Goal: Task Accomplishment & Management: Use online tool/utility

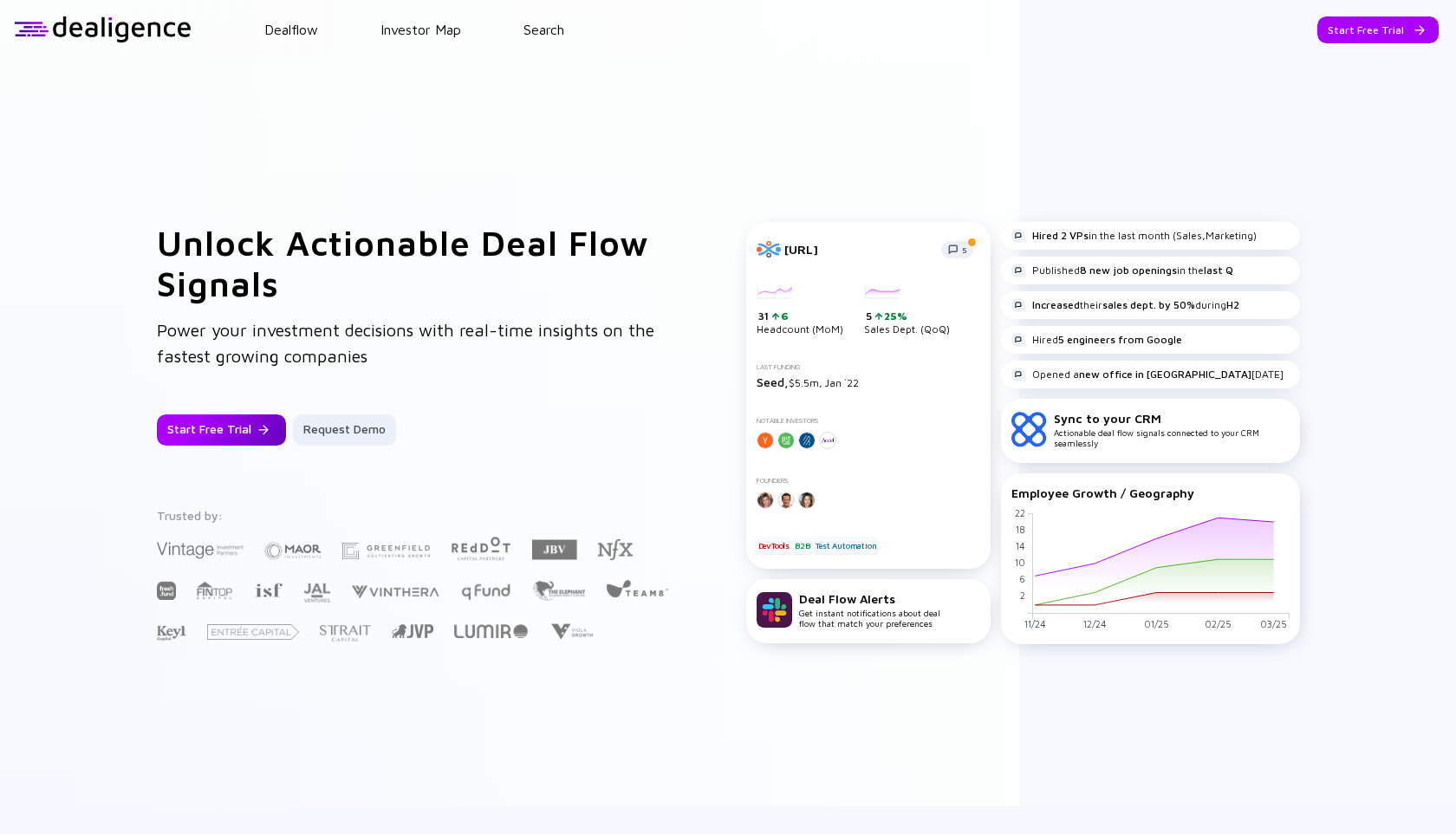
click at [219, 418] on div "Start Free Trial" at bounding box center [222, 430] width 129 height 31
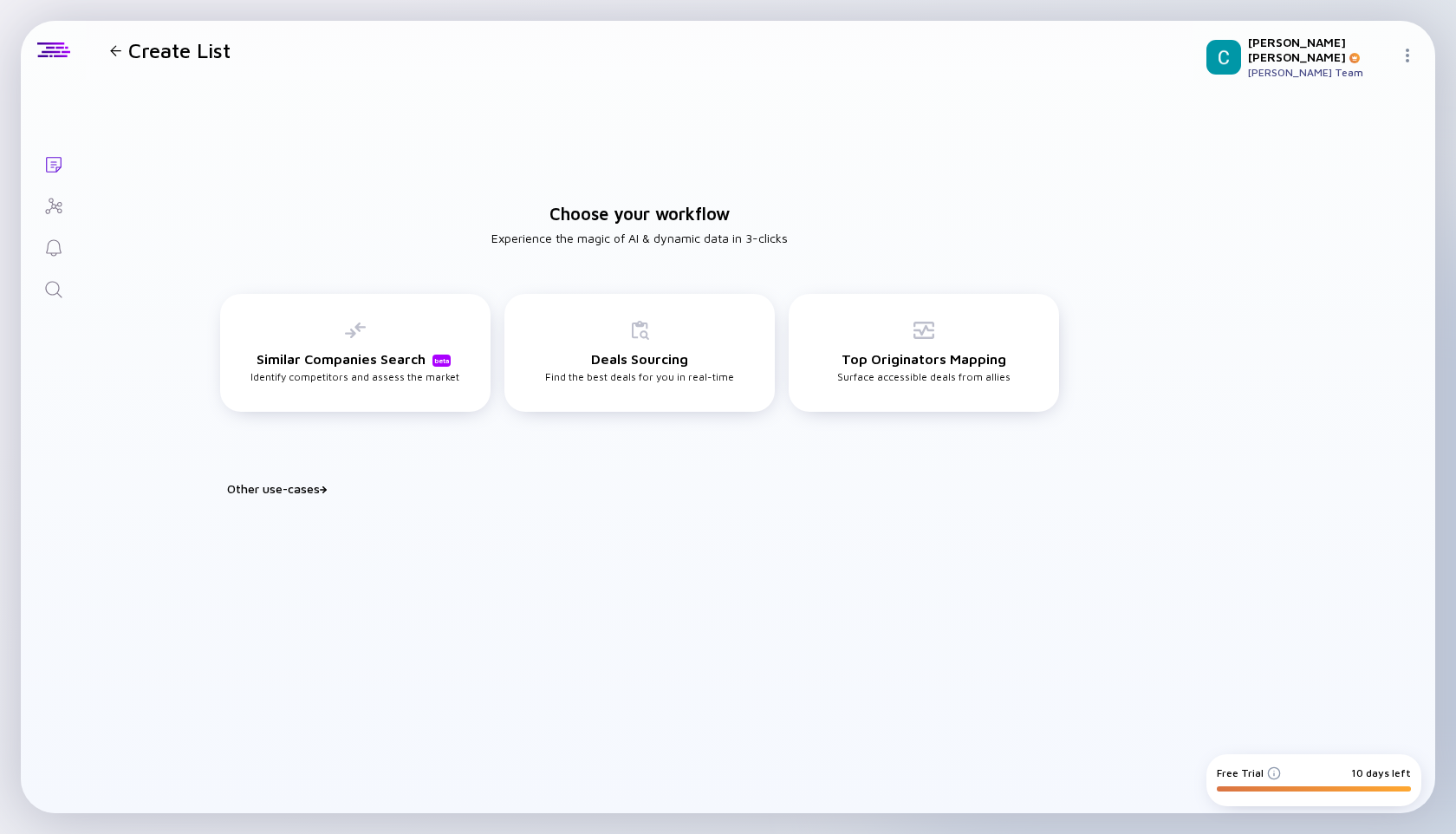
click at [1405, 48] on img at bounding box center [1408, 55] width 13 height 13
click at [1321, 239] on div "Settings" at bounding box center [1349, 247] width 115 height 35
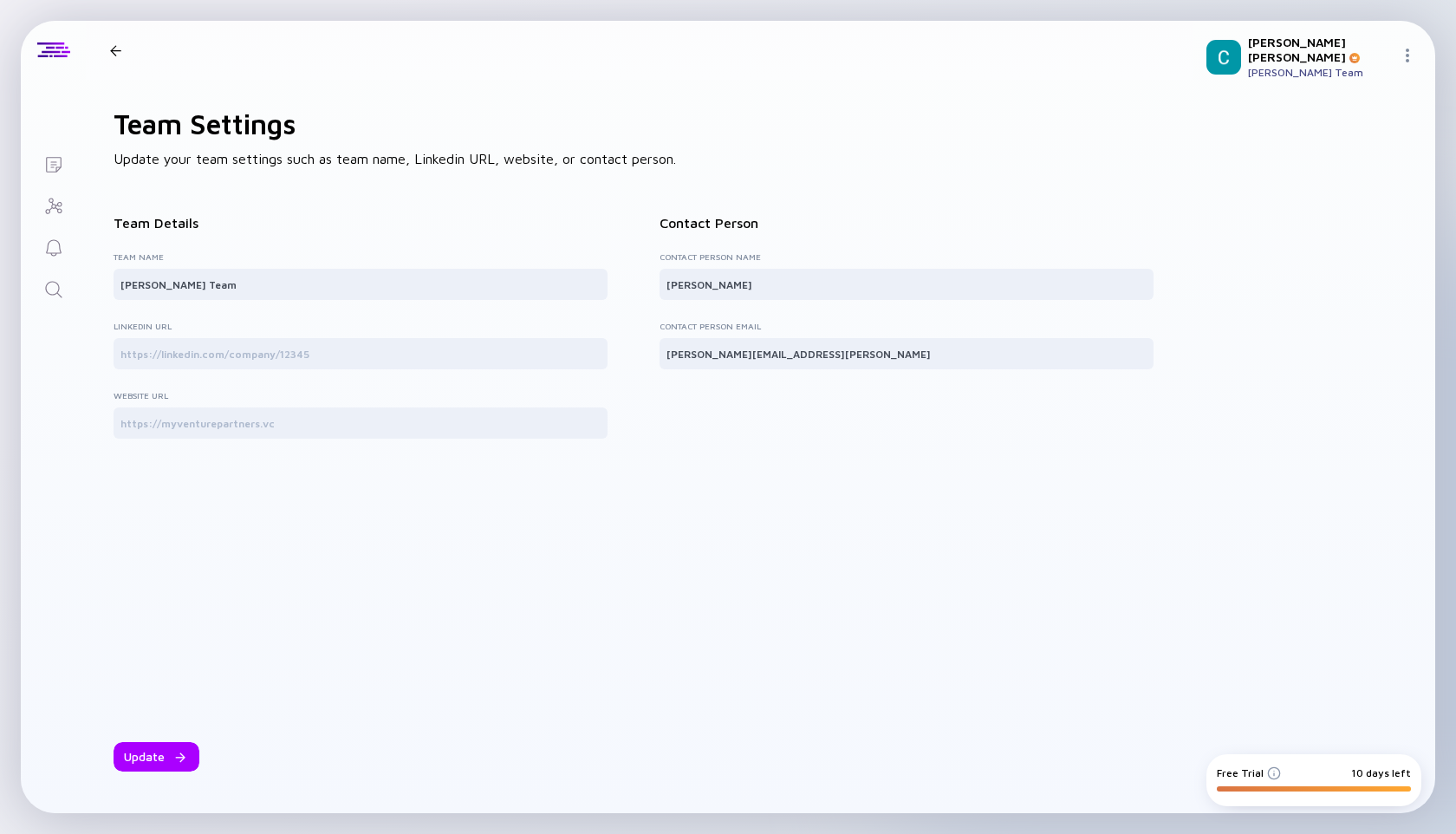
click at [122, 49] on div at bounding box center [116, 51] width 25 height 12
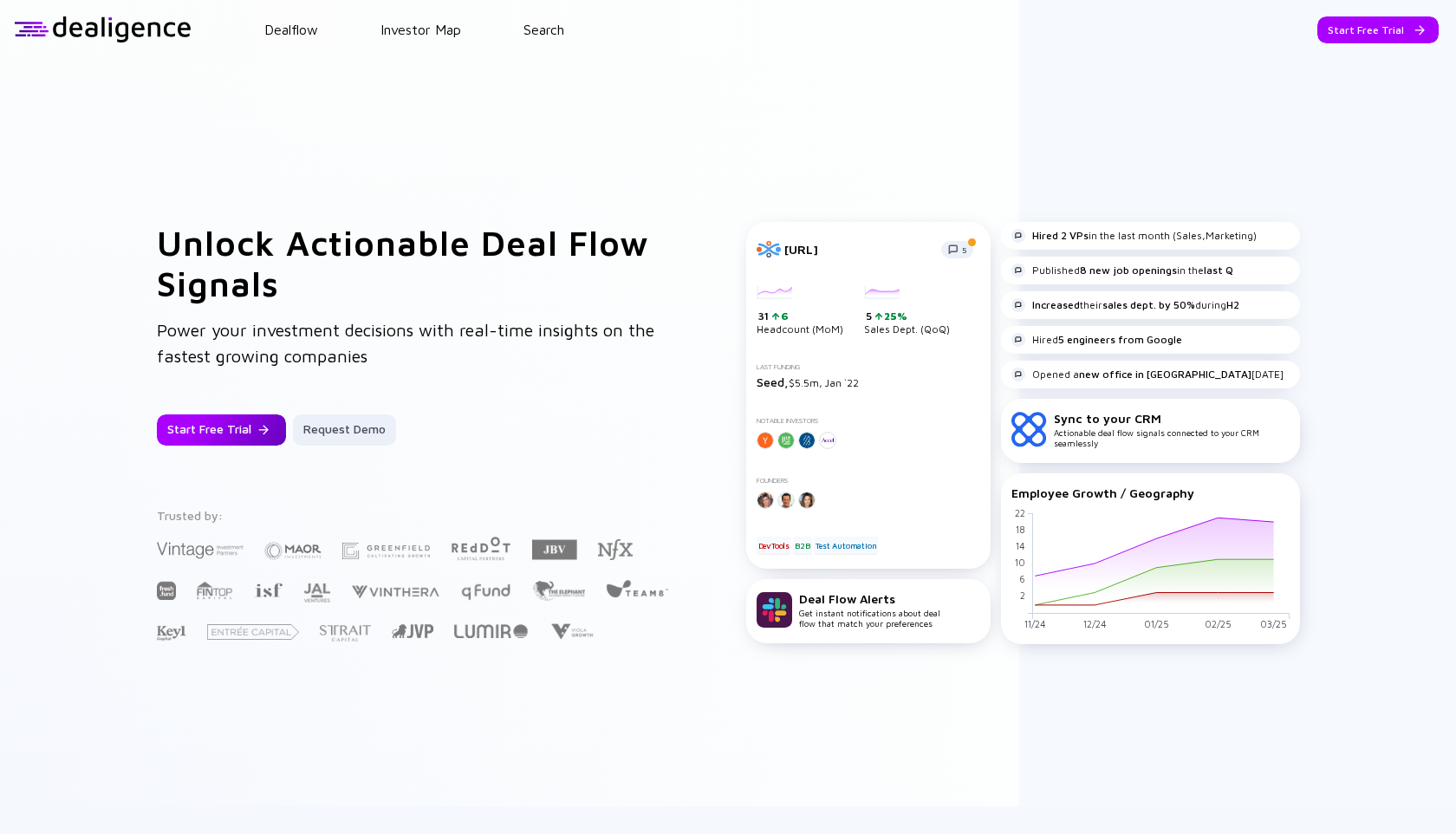
click at [228, 444] on div "Start Free Trial" at bounding box center [222, 430] width 129 height 31
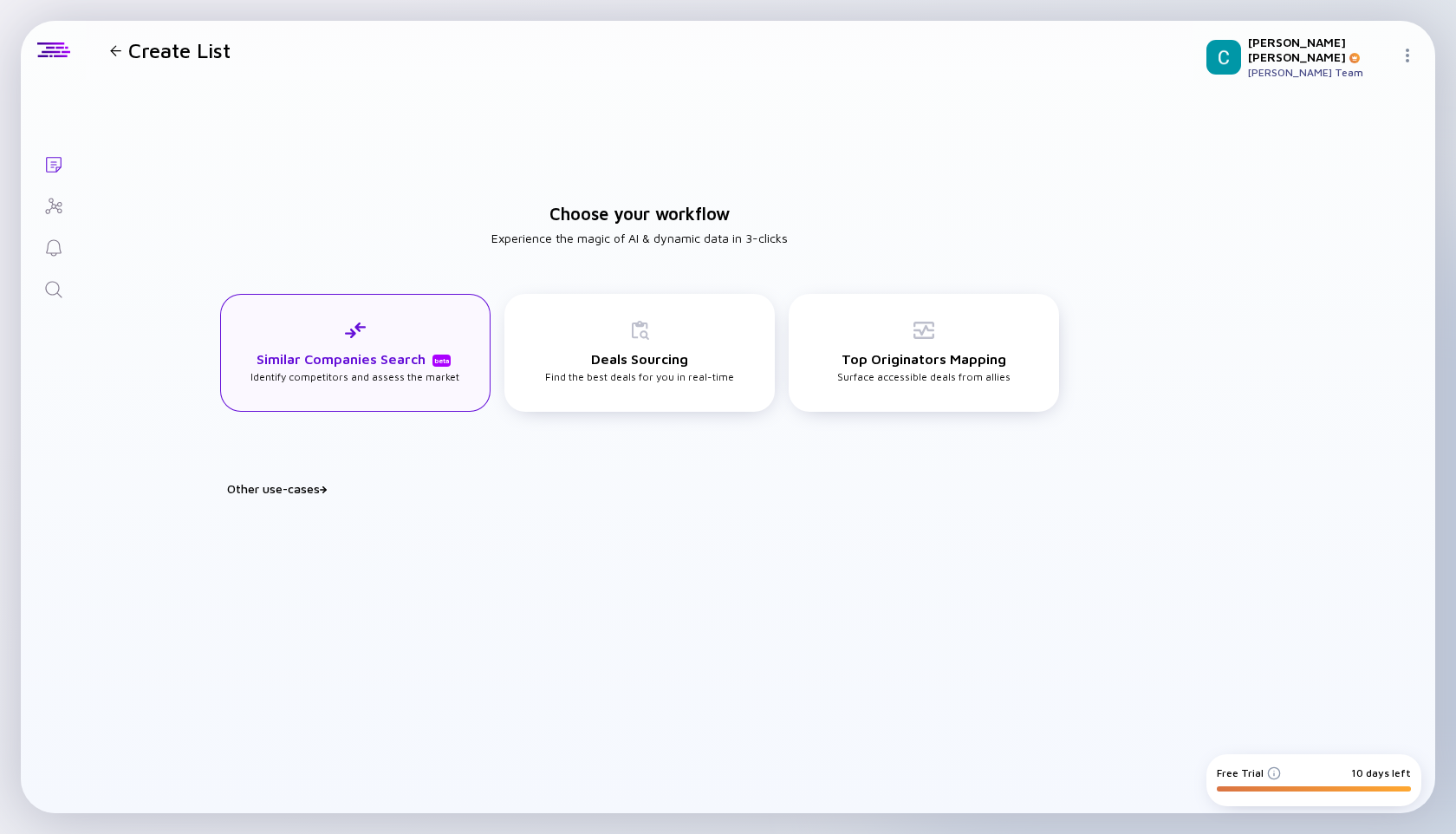
click at [372, 347] on div "Similar Companies Search beta Identify competitors and assess the market" at bounding box center [355, 352] width 209 height 64
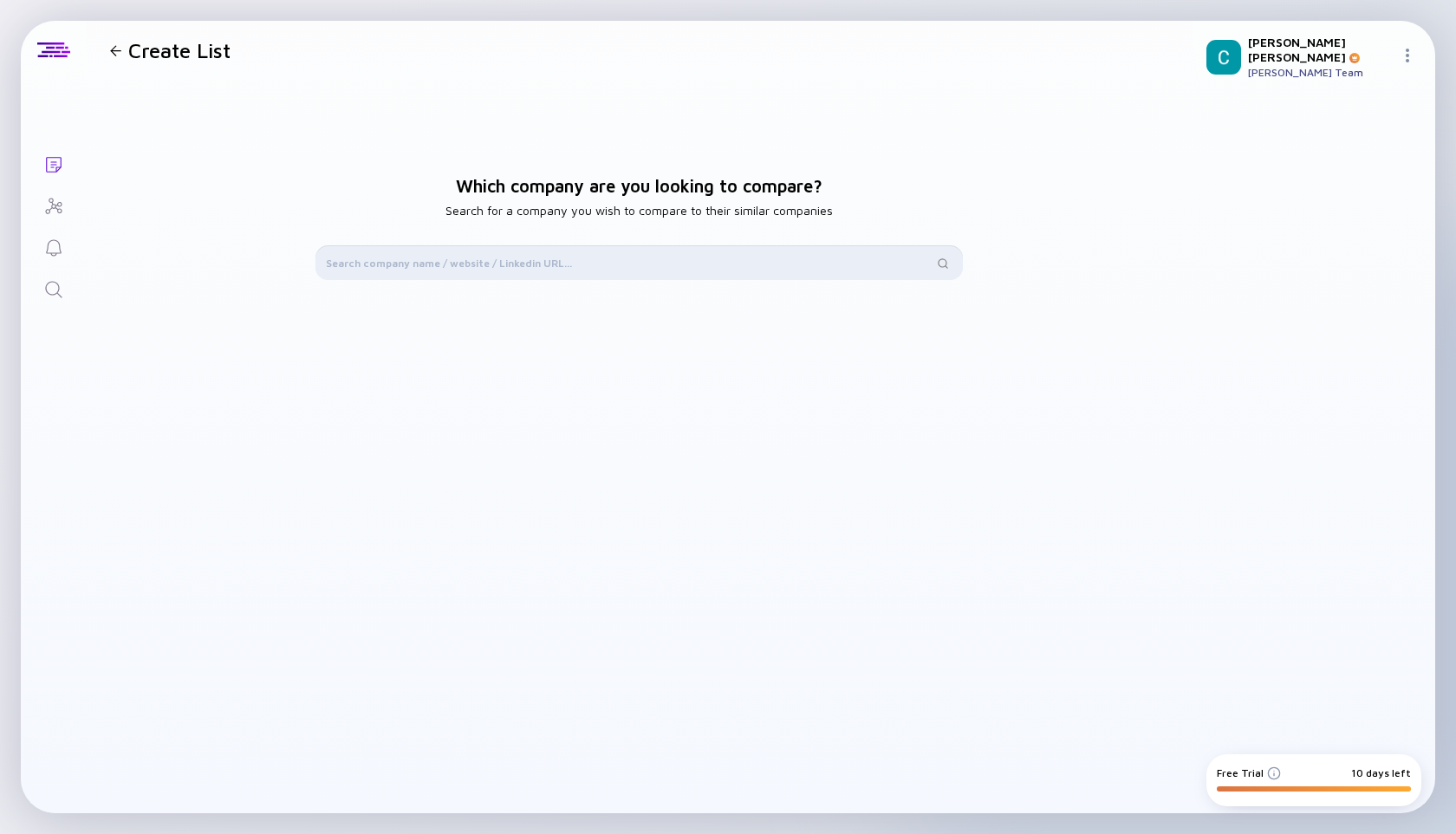
click at [547, 255] on input "text" at bounding box center [629, 262] width 607 height 17
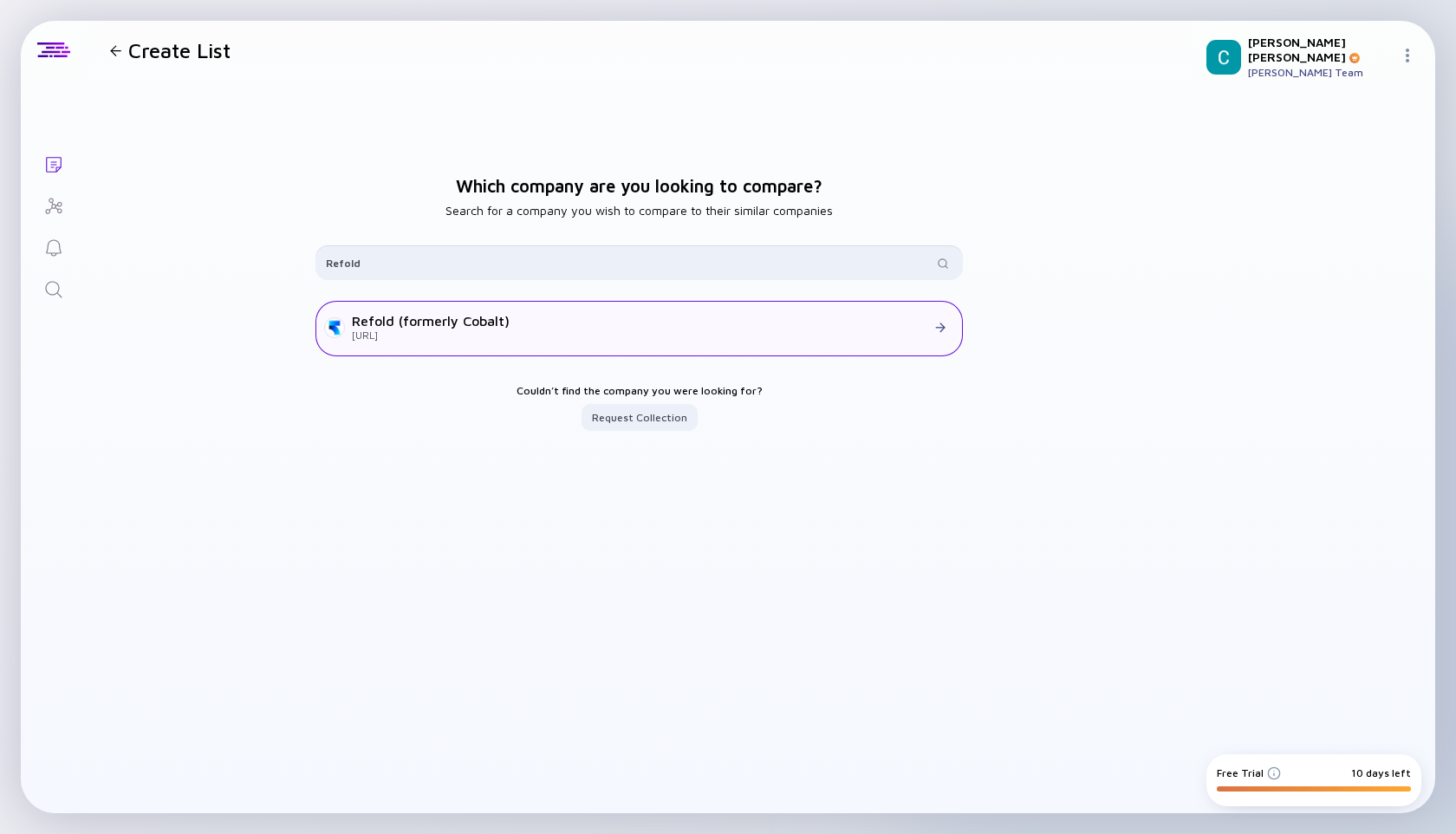
type input "Refold"
click at [423, 329] on div "Refold (formerly Cobalt)" at bounding box center [431, 321] width 158 height 15
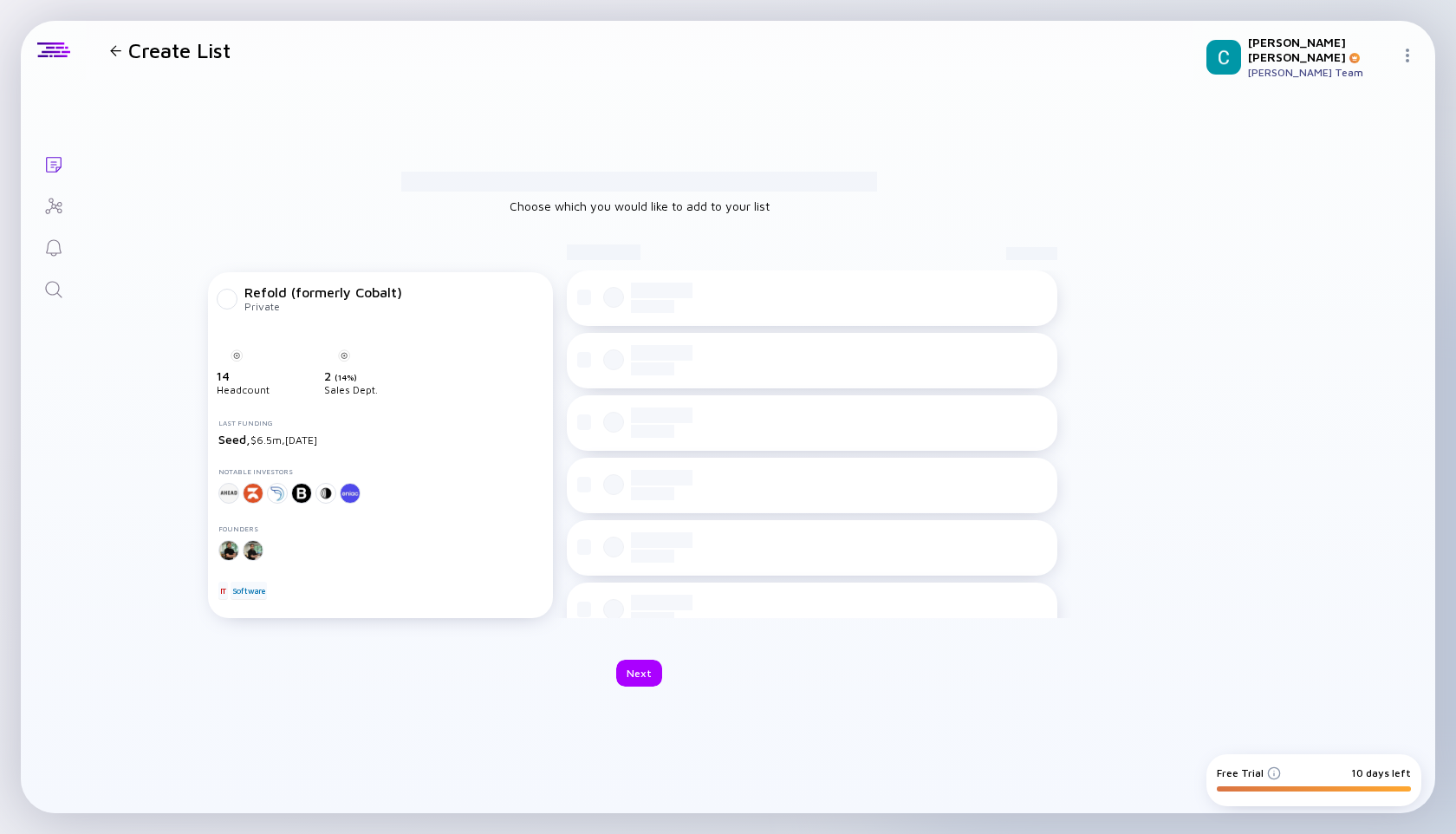
checkbox input "true"
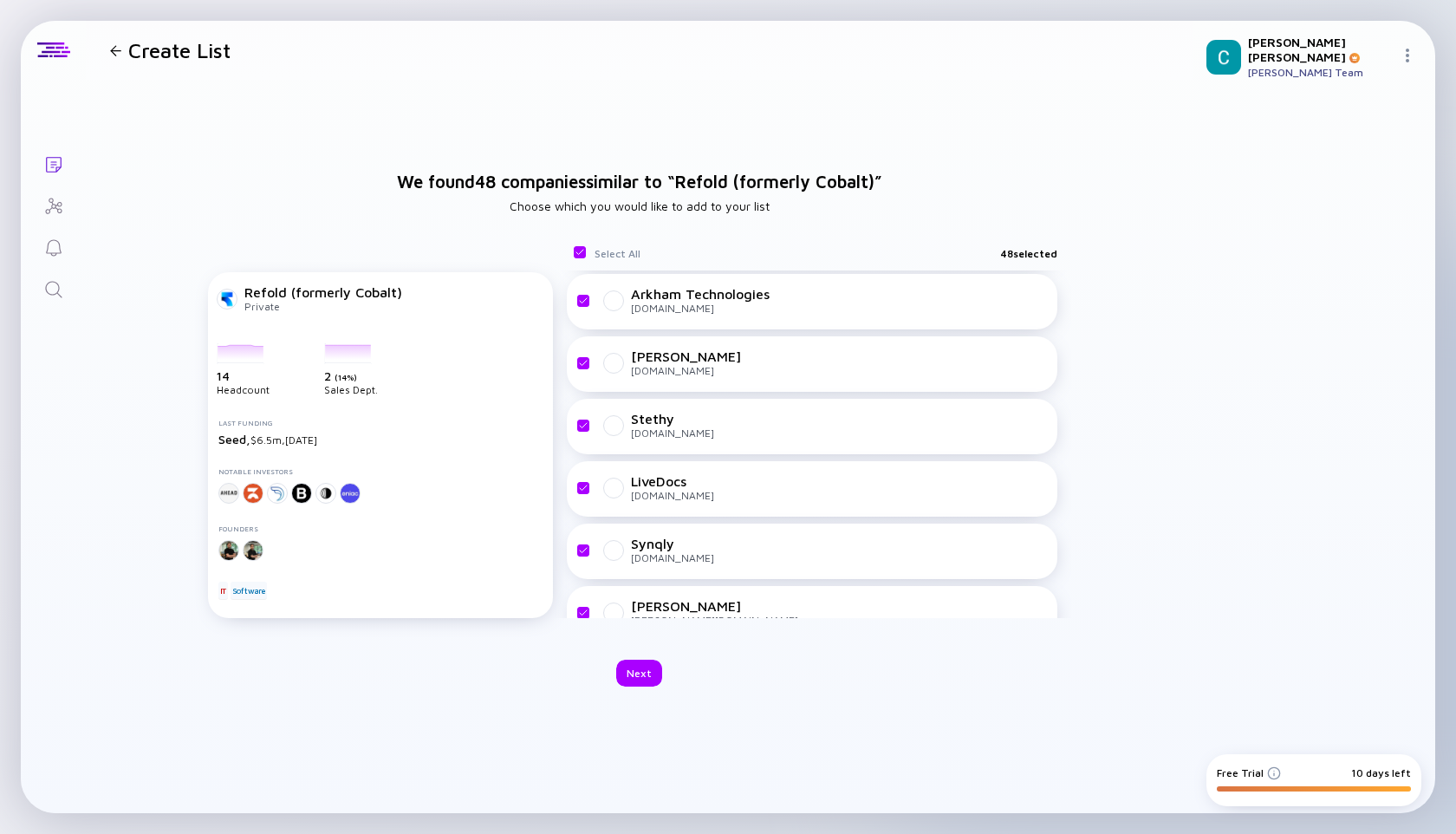
scroll to position [2669, 0]
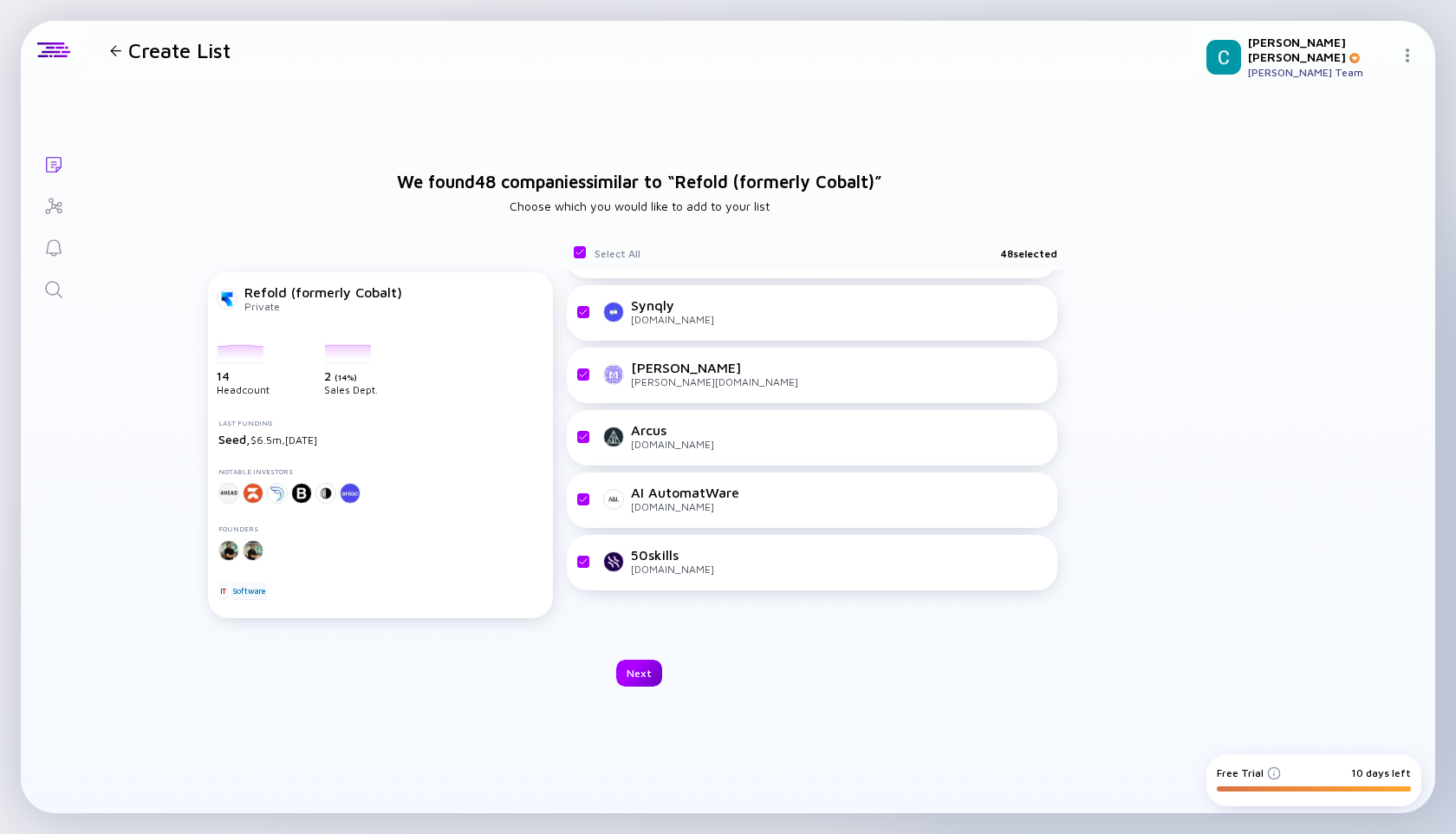
click at [638, 667] on div "Next" at bounding box center [639, 673] width 46 height 27
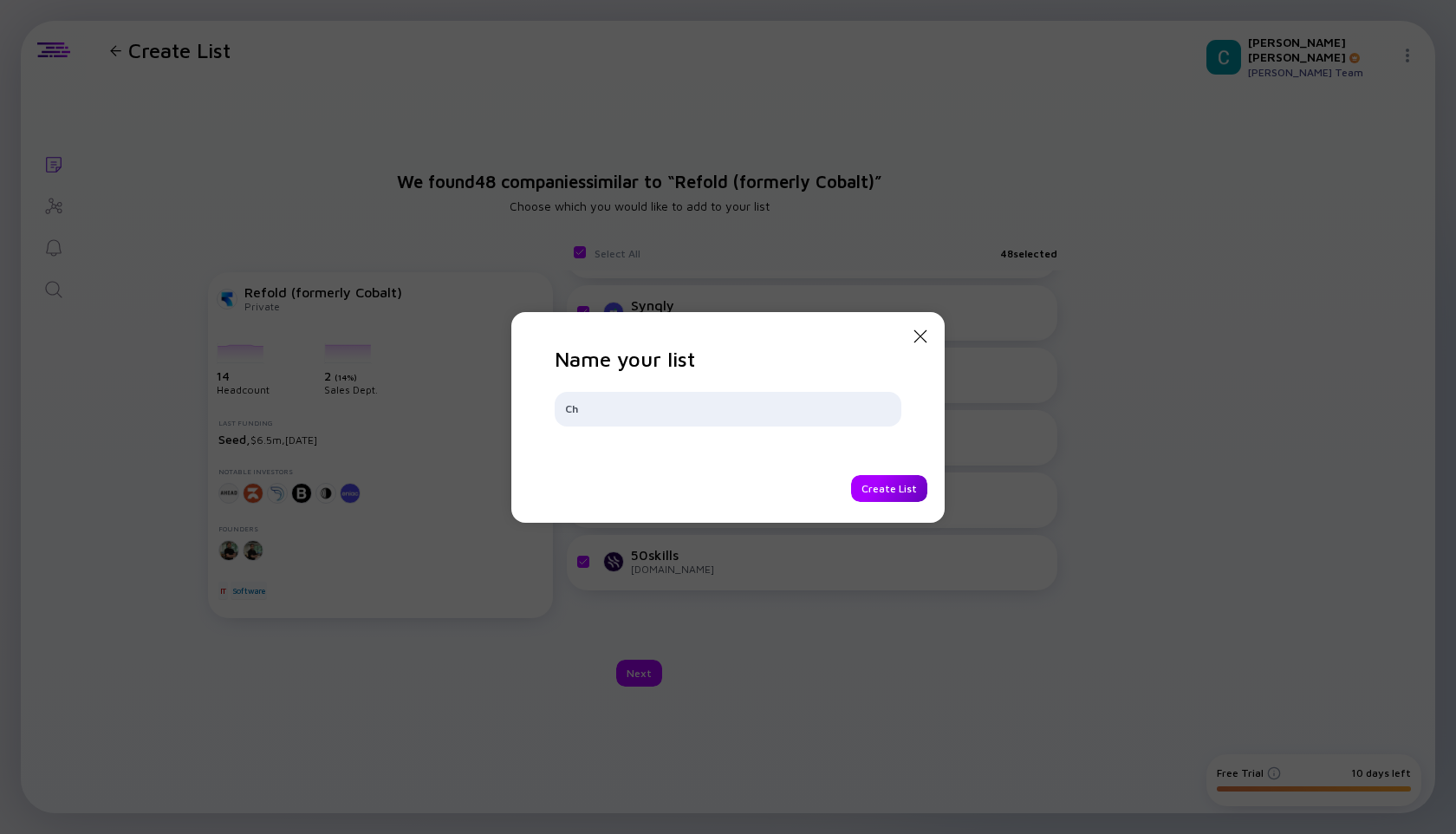
type input "C"
type input "refold"
click at [913, 484] on div "Create List" at bounding box center [889, 489] width 76 height 27
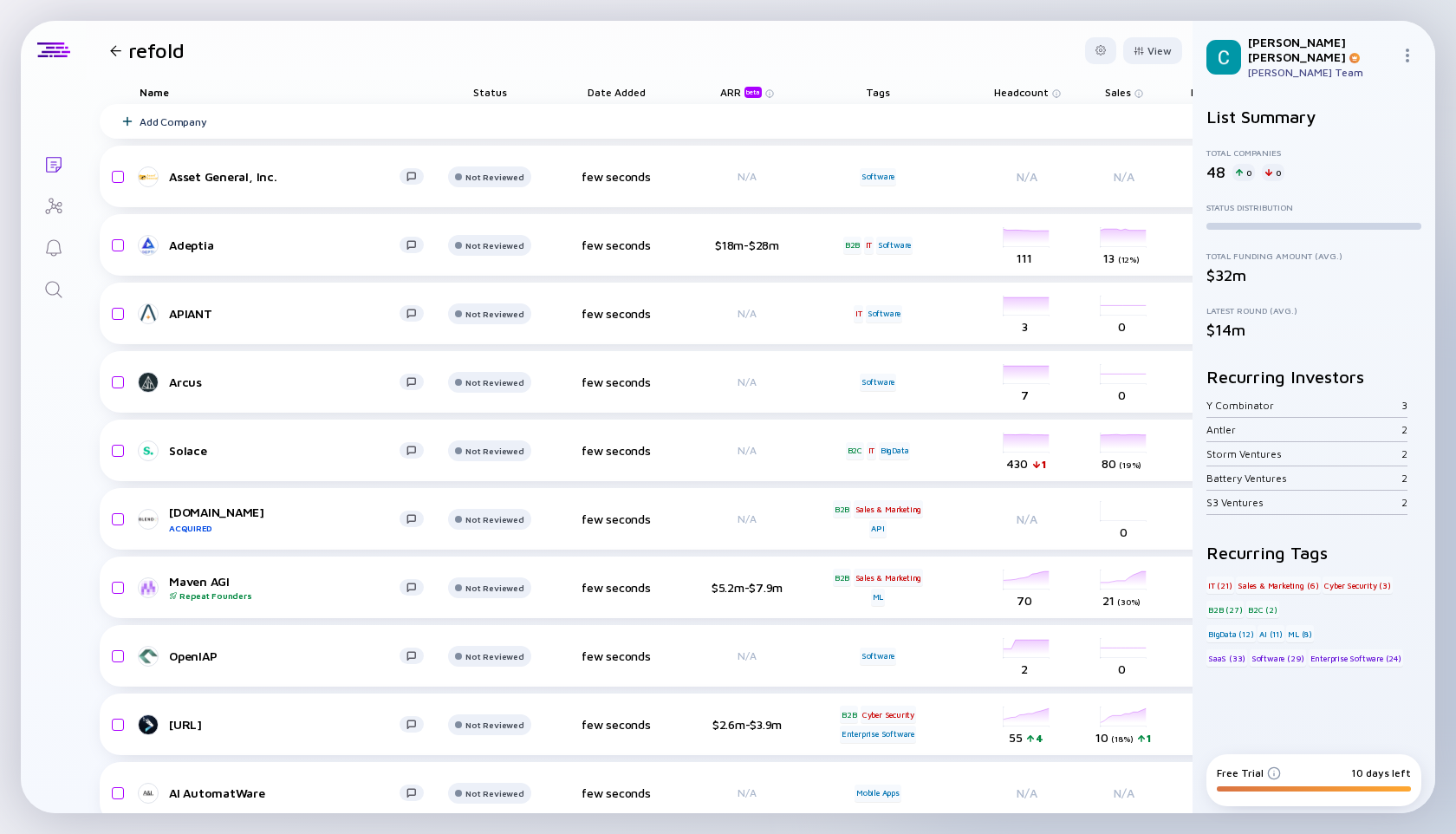
click at [1409, 56] on img at bounding box center [1408, 55] width 13 height 13
click at [1344, 233] on div "Settings" at bounding box center [1349, 247] width 115 height 35
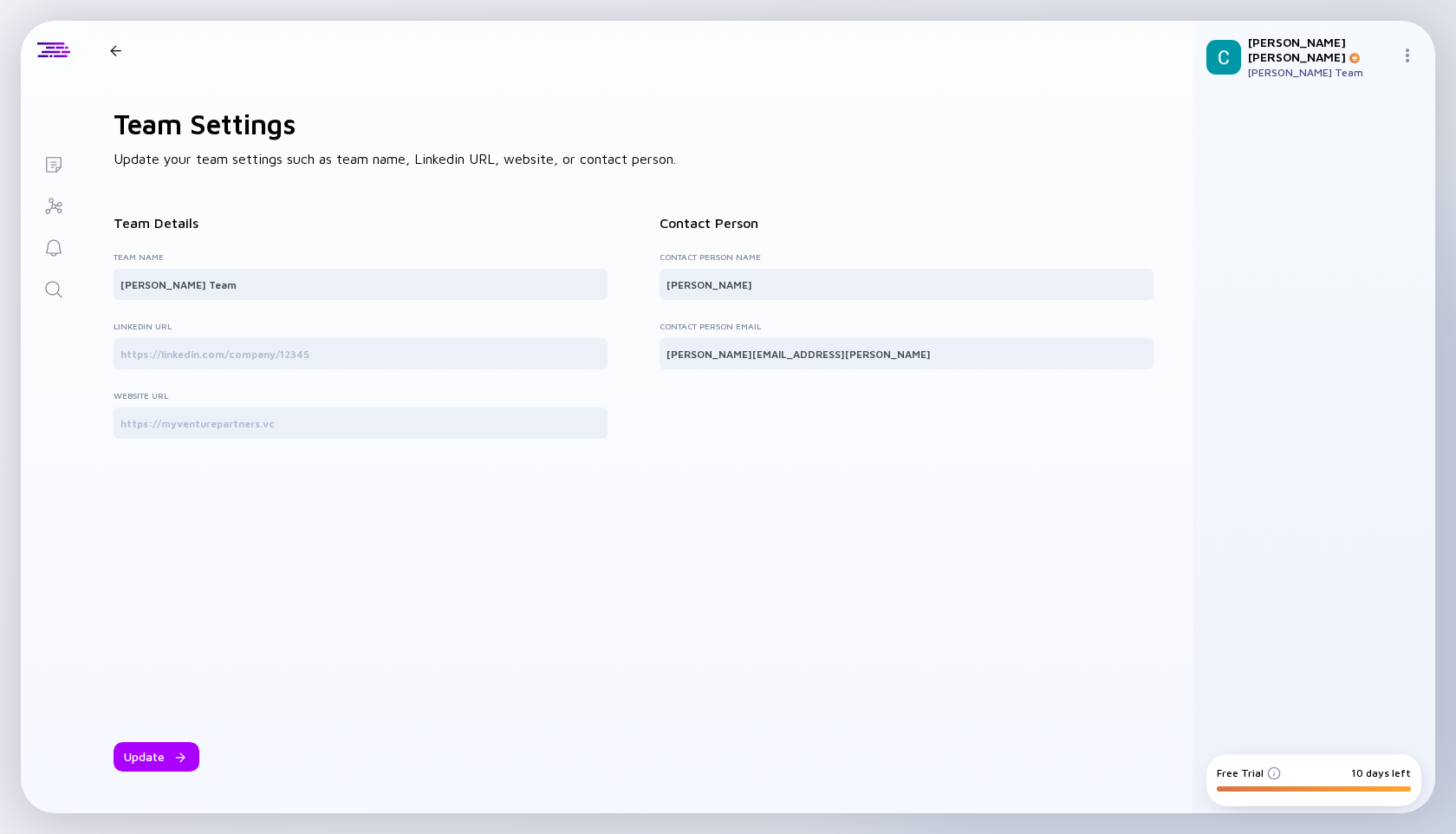
click at [56, 203] on icon "Investor Map" at bounding box center [53, 205] width 16 height 15
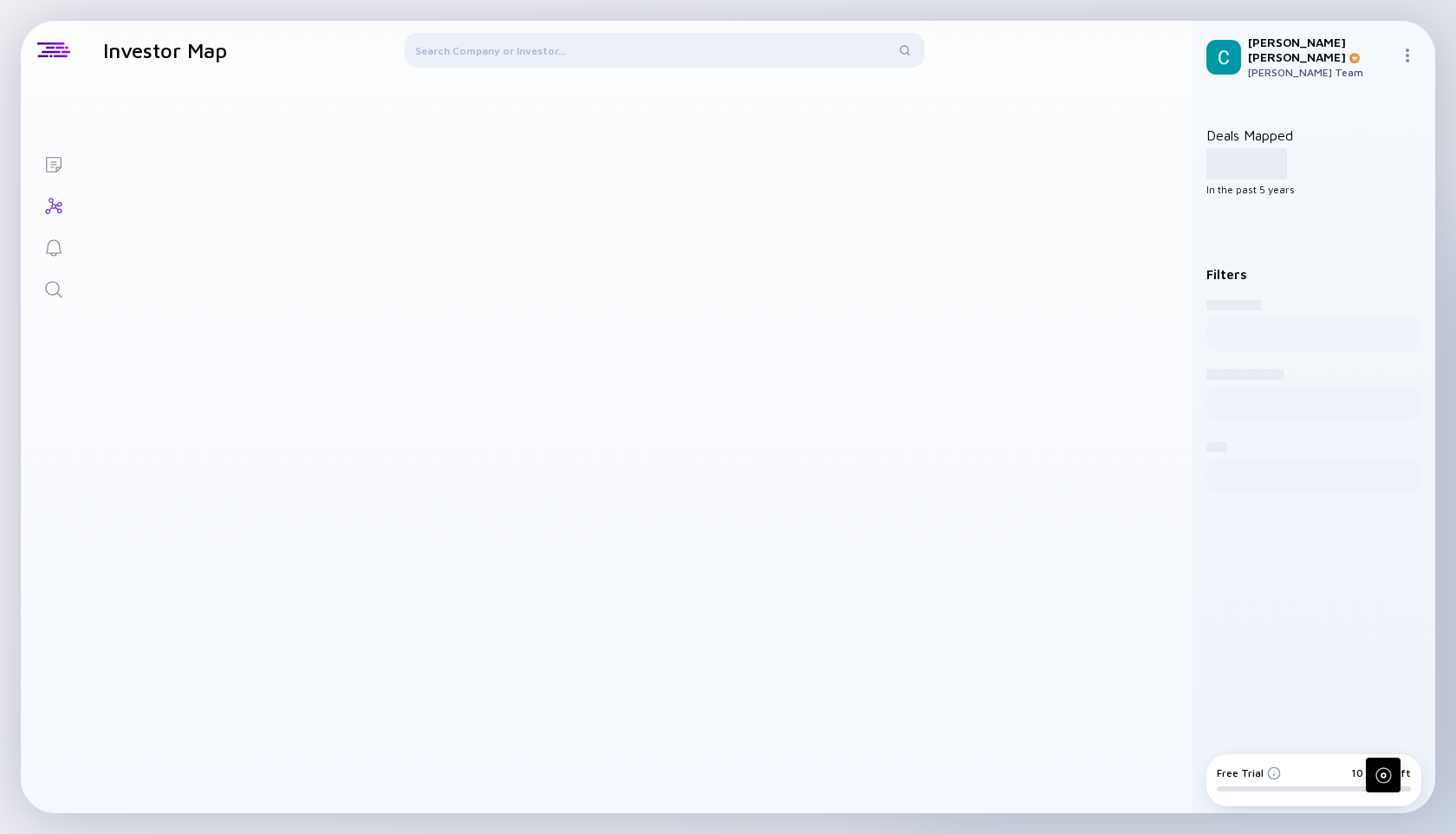
click at [58, 237] on icon "Reminders" at bounding box center [54, 248] width 21 height 21
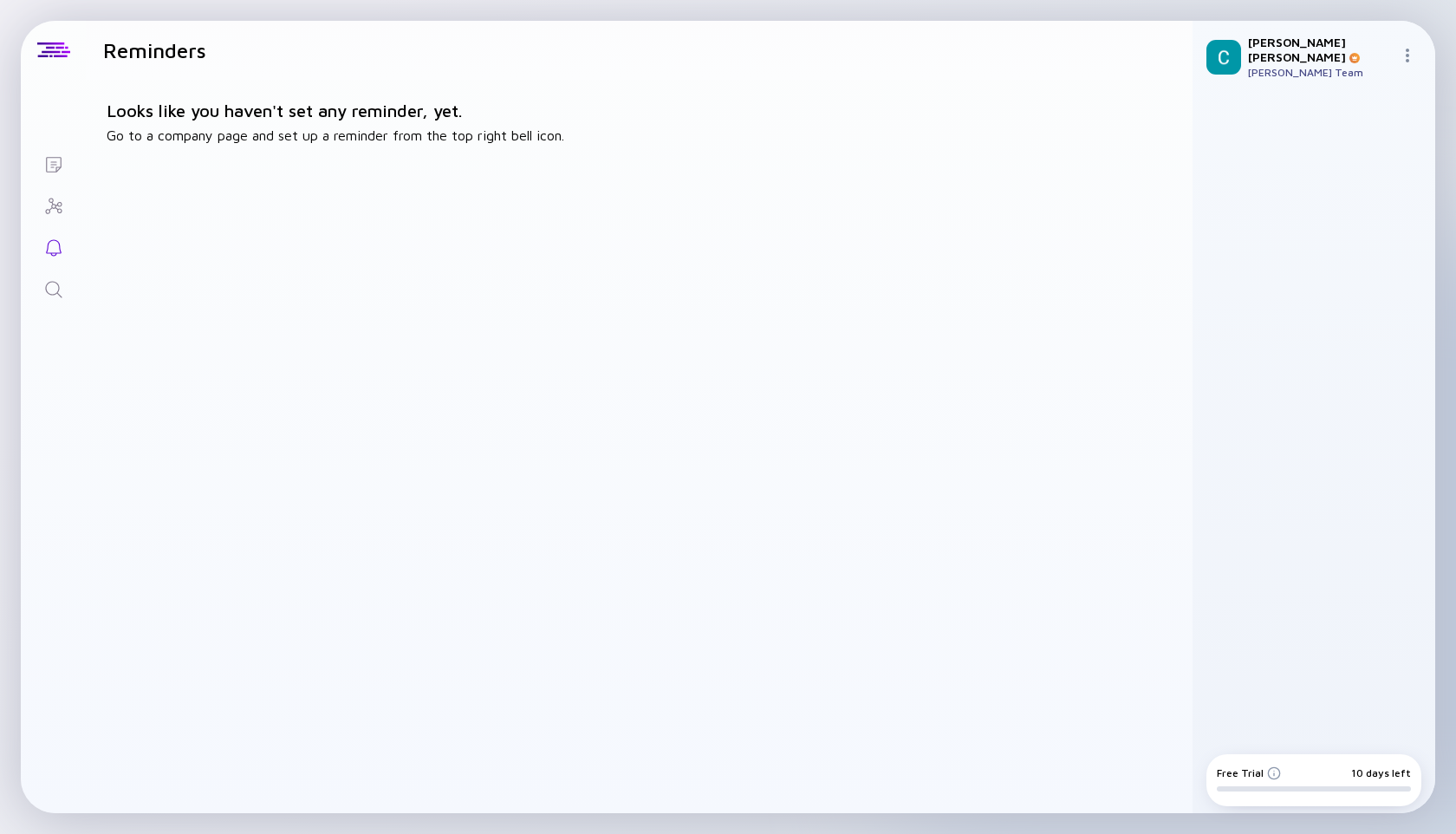
click at [51, 279] on icon "Search" at bounding box center [54, 289] width 21 height 21
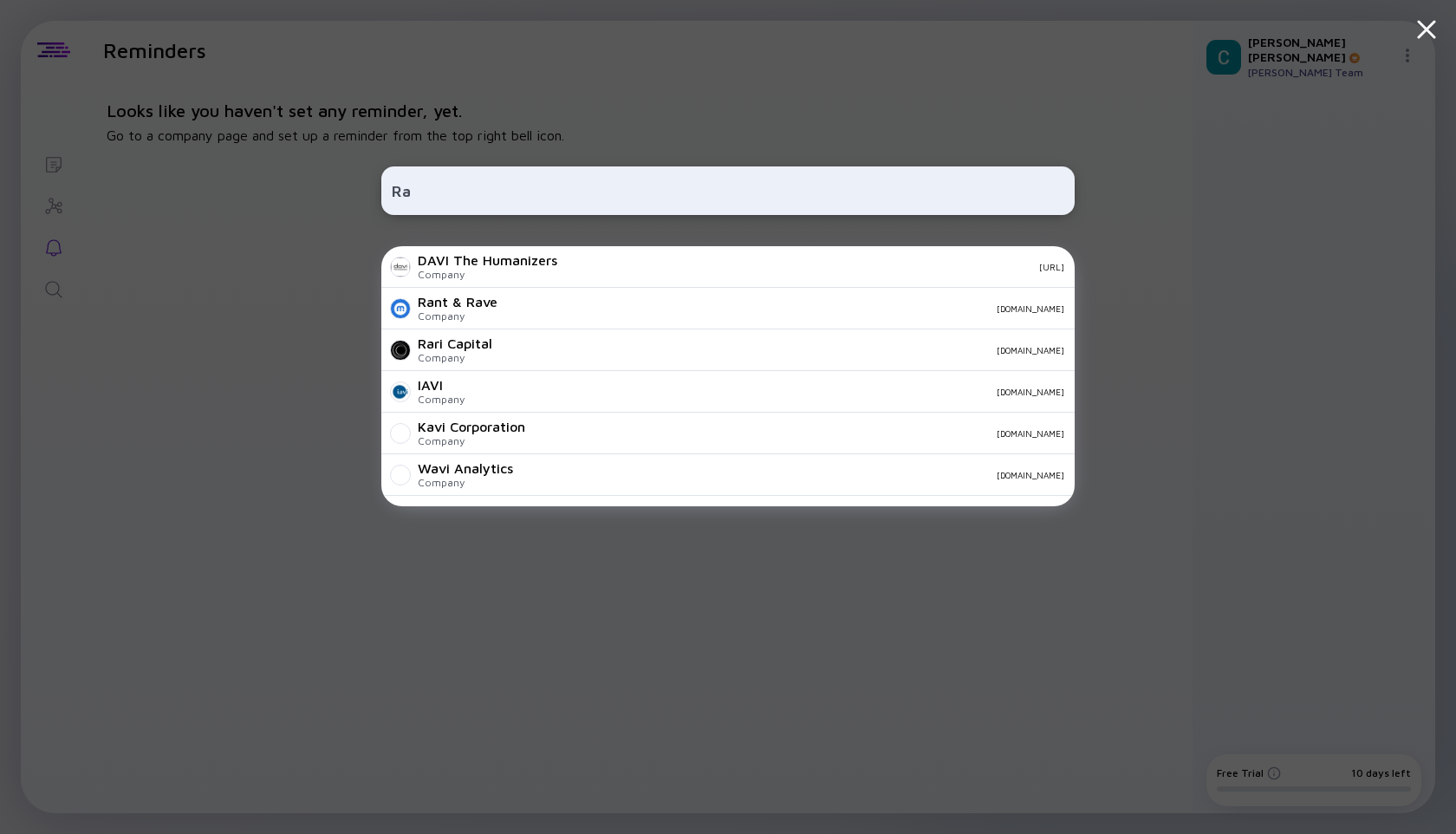
type input "R"
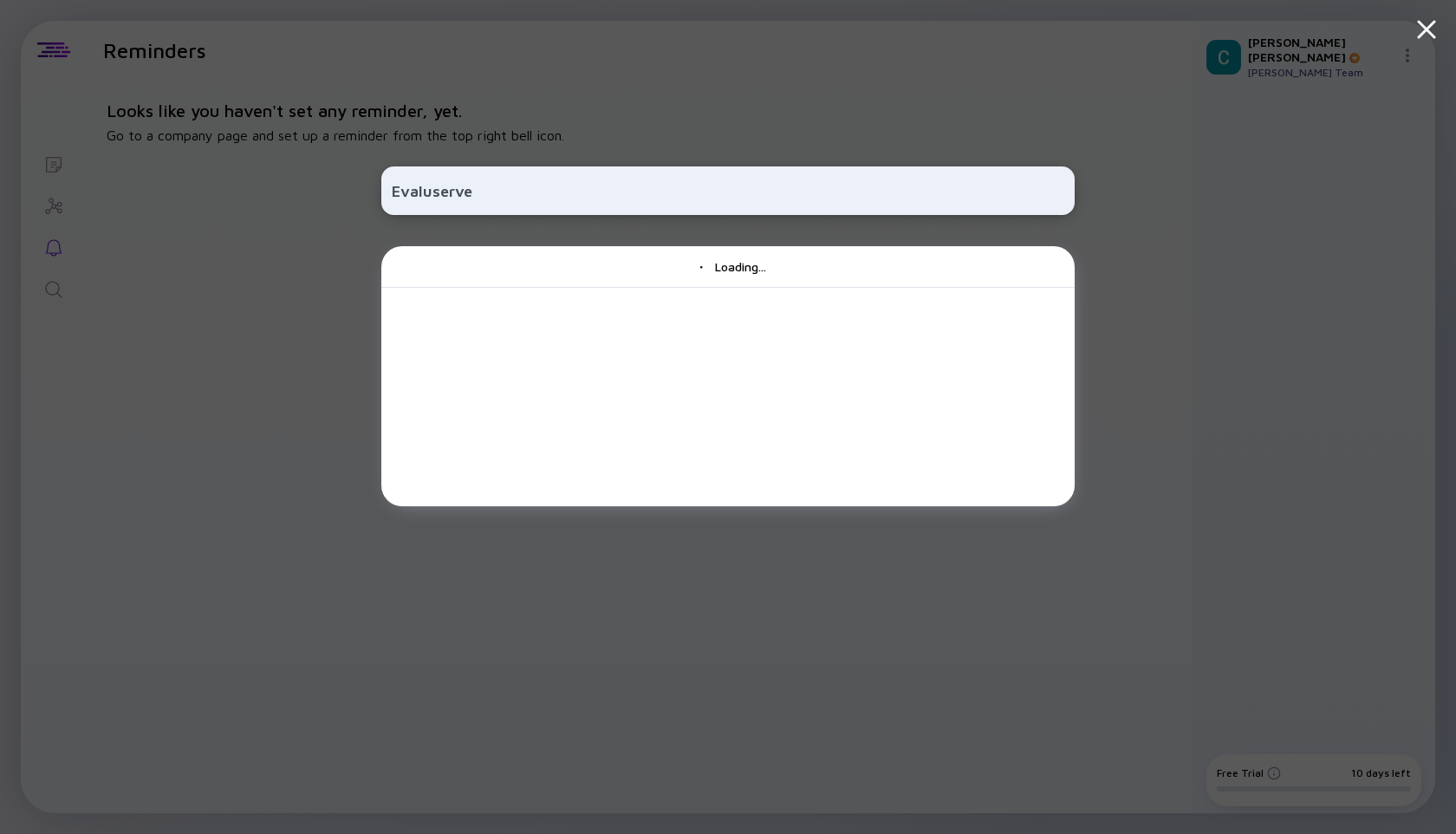
type input "Evaluserve"
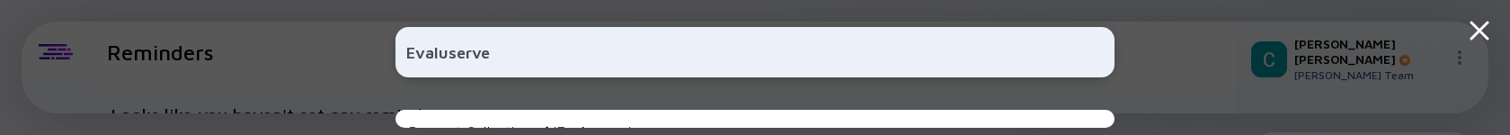
click at [750, 131] on div "Evaluserve Request Collection of ' Evaluserve '" at bounding box center [755, 67] width 719 height 135
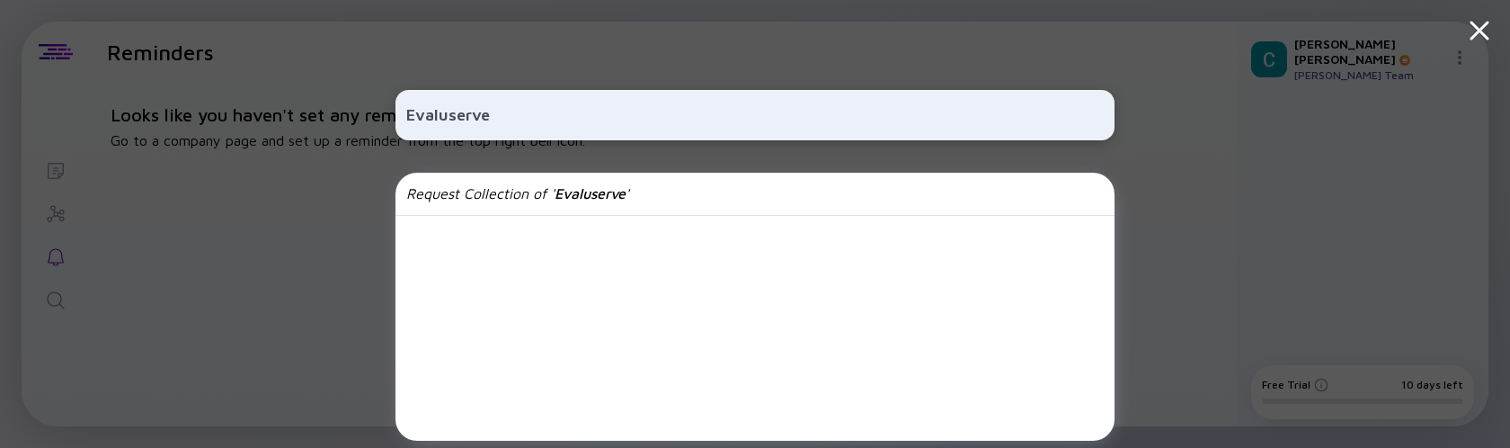
click at [1482, 18] on icon at bounding box center [1480, 30] width 32 height 32
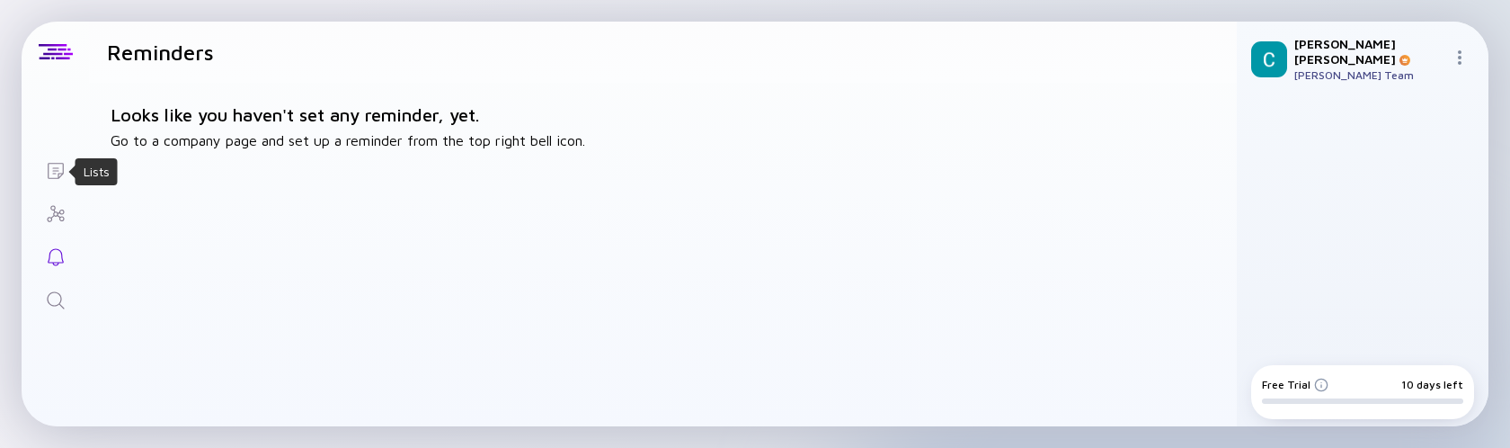
click at [61, 164] on icon "Lists" at bounding box center [56, 171] width 22 height 22
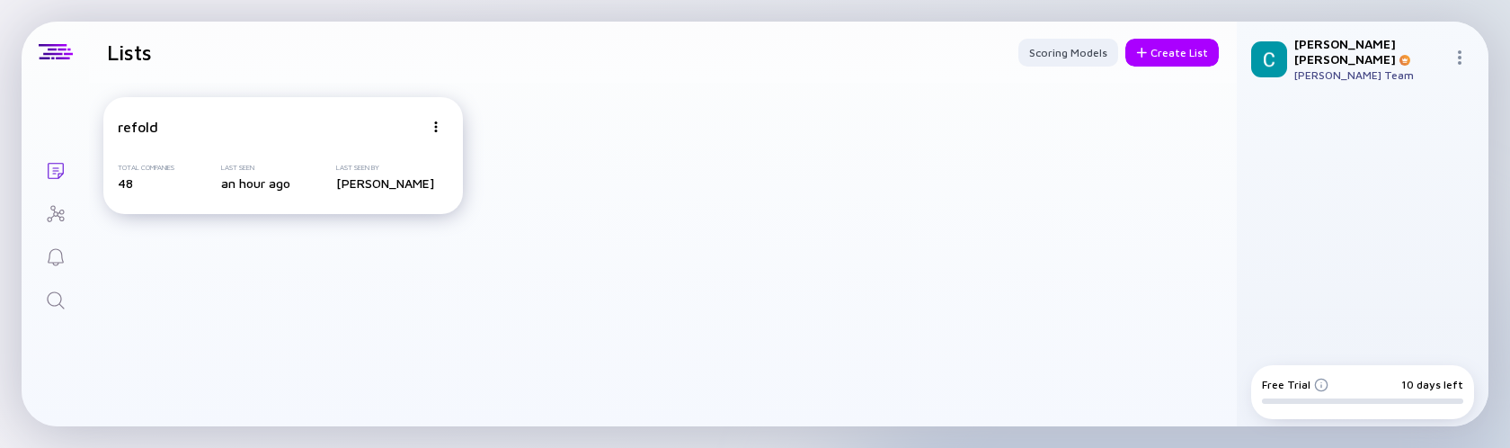
click at [368, 120] on div "refold" at bounding box center [271, 127] width 306 height 16
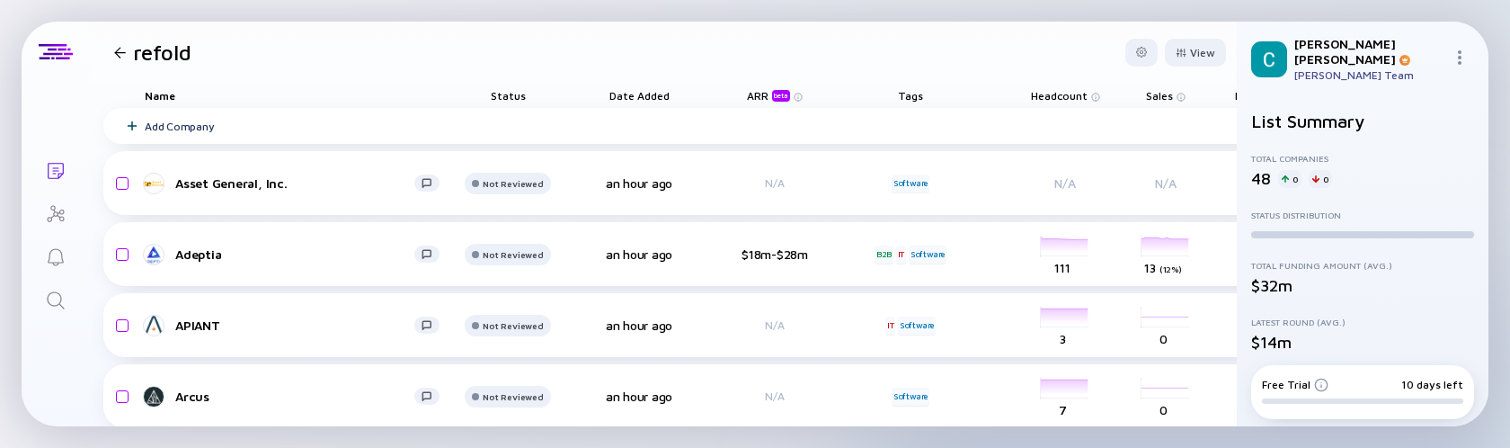
click at [116, 44] on div "refold" at bounding box center [149, 52] width 85 height 25
click at [118, 49] on div at bounding box center [120, 53] width 12 height 12
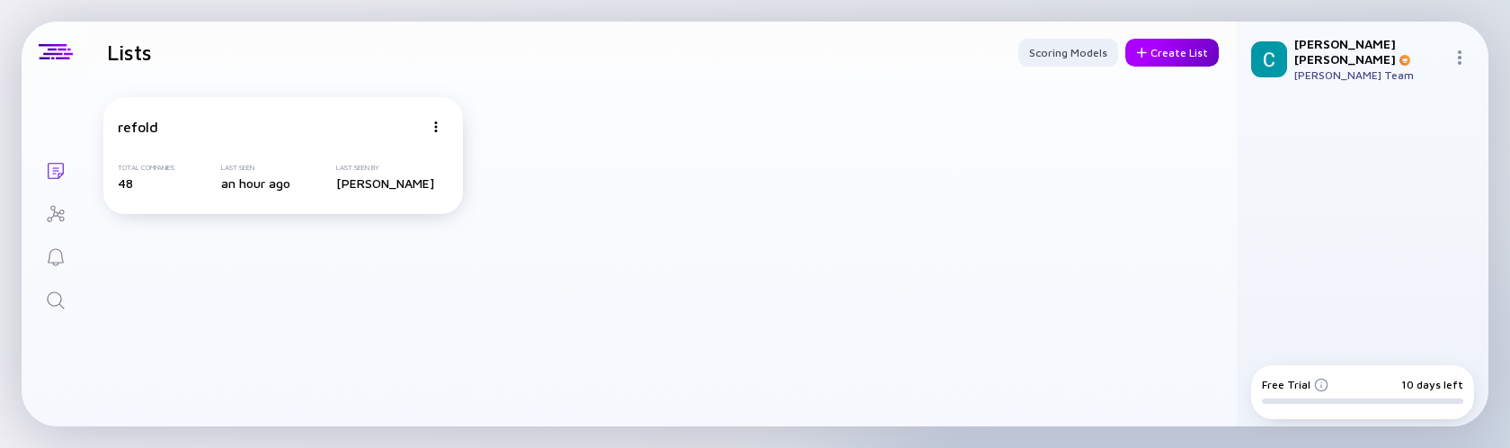
click at [1170, 52] on div "Create List" at bounding box center [1172, 53] width 93 height 28
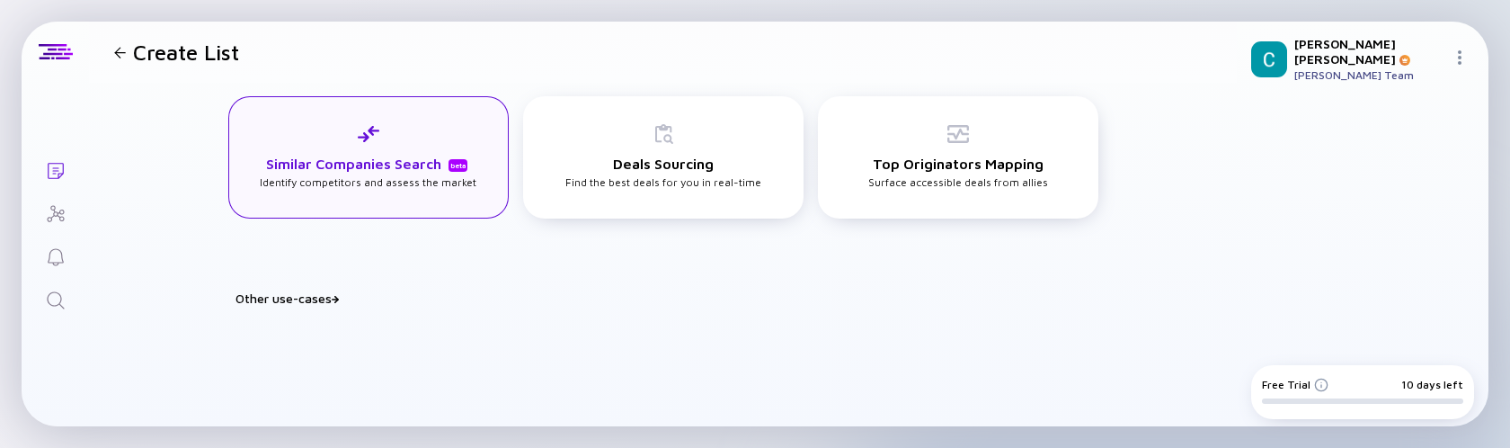
click at [367, 156] on h3 "Similar Companies Search beta" at bounding box center [368, 164] width 205 height 16
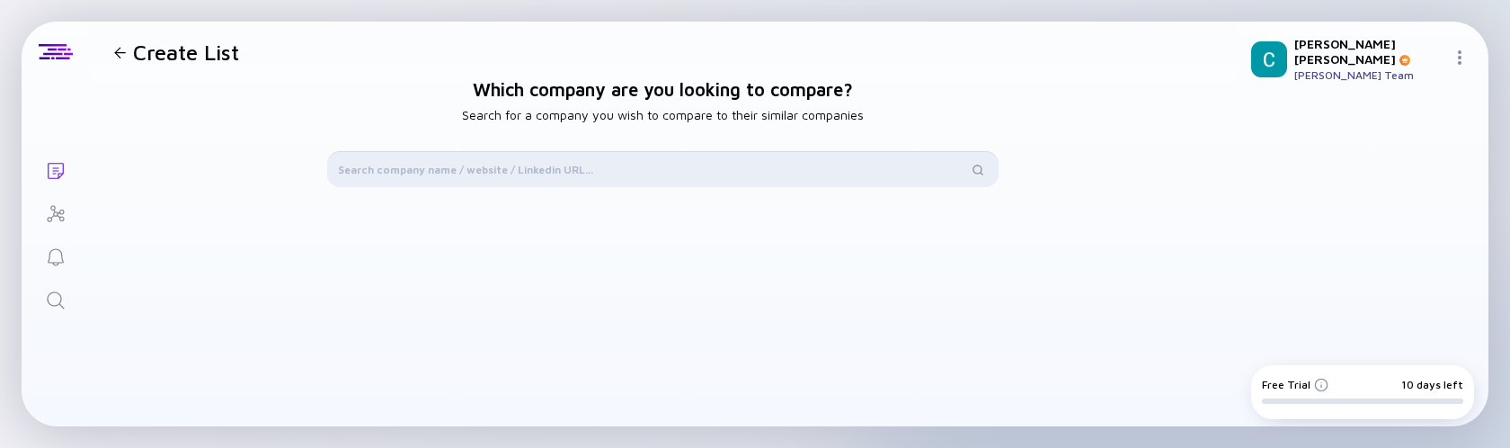
click at [494, 170] on input "text" at bounding box center [652, 169] width 629 height 18
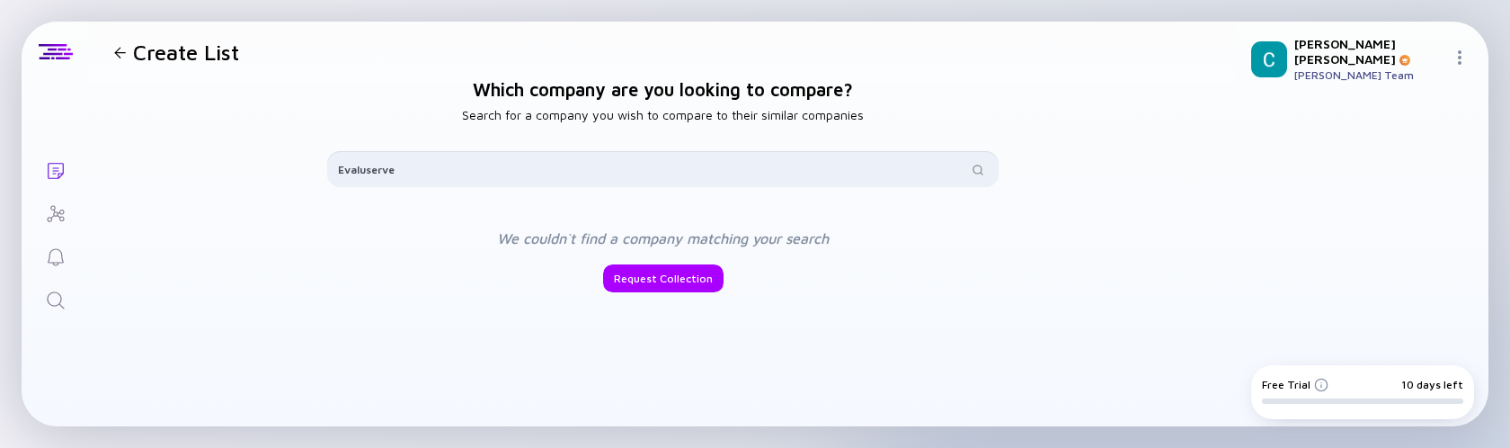
drag, startPoint x: 469, startPoint y: 174, endPoint x: 259, endPoint y: 174, distance: 210.4
click at [256, 174] on div "Which company are you looking to compare? Search for a company you wish to comp…" at bounding box center [663, 342] width 1148 height 518
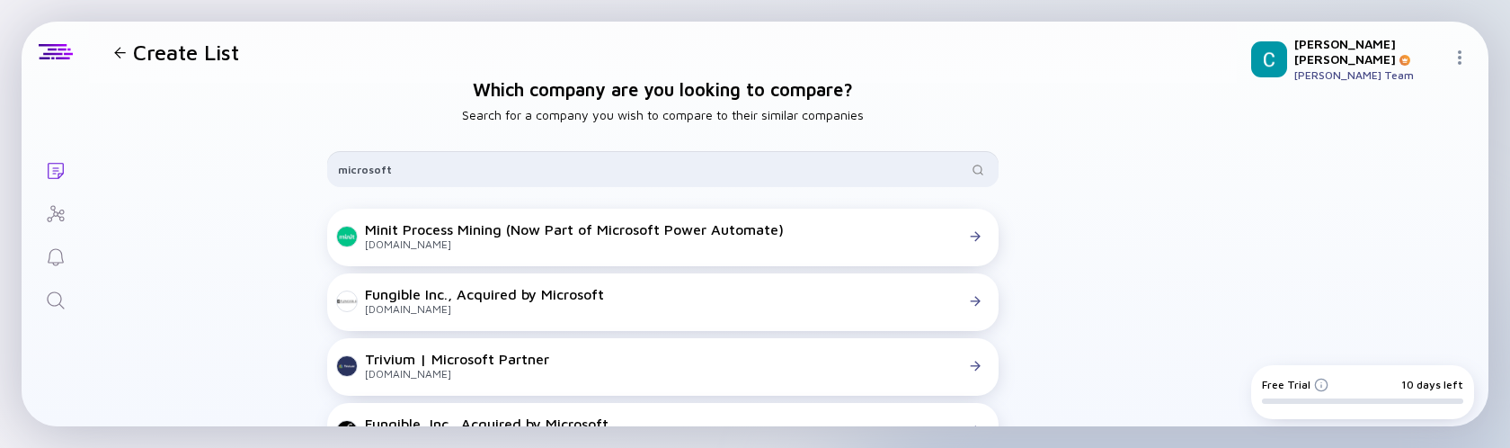
drag, startPoint x: 428, startPoint y: 165, endPoint x: 238, endPoint y: 169, distance: 189.7
click at [238, 168] on div "Which company are you looking to compare? Search for a company you wish to comp…" at bounding box center [663, 342] width 1148 height 518
type input "microsoft"
click at [117, 50] on div at bounding box center [120, 53] width 12 height 12
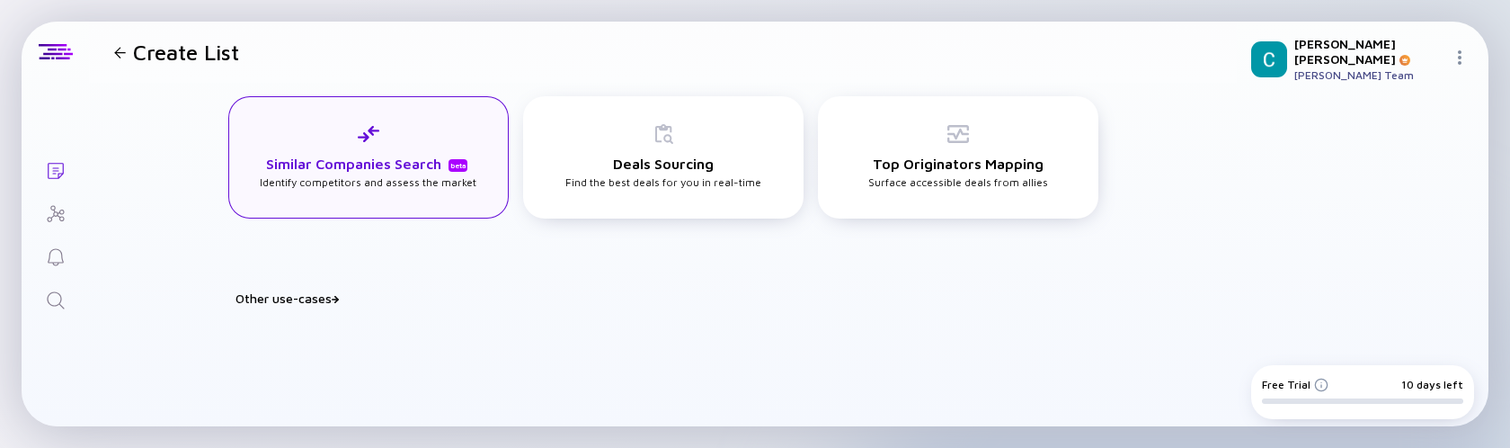
click at [401, 170] on h3 "Similar Companies Search beta" at bounding box center [368, 164] width 205 height 16
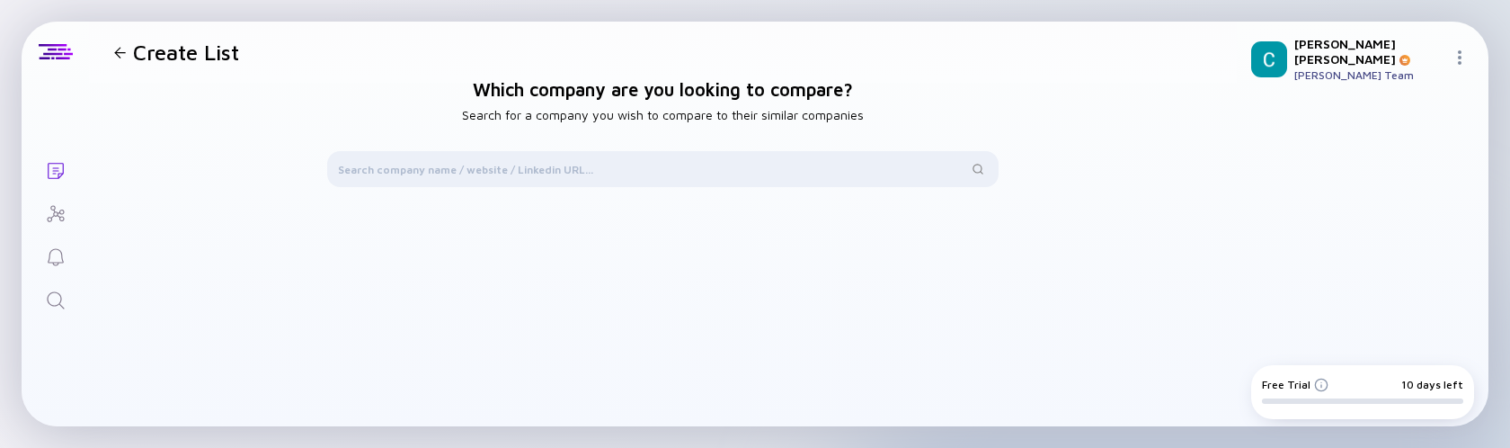
click at [50, 164] on icon "Lists" at bounding box center [56, 171] width 22 height 22
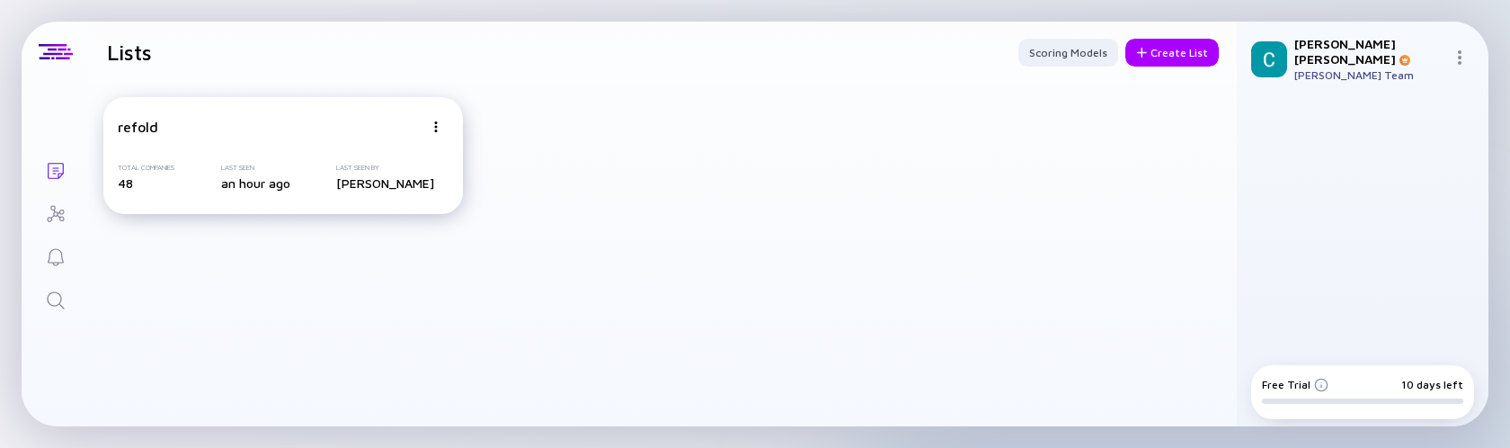
click at [246, 143] on div "refold Total Companies 48 Last Seen an hour ago Last Seen By Chirag Vohra" at bounding box center [283, 155] width 360 height 117
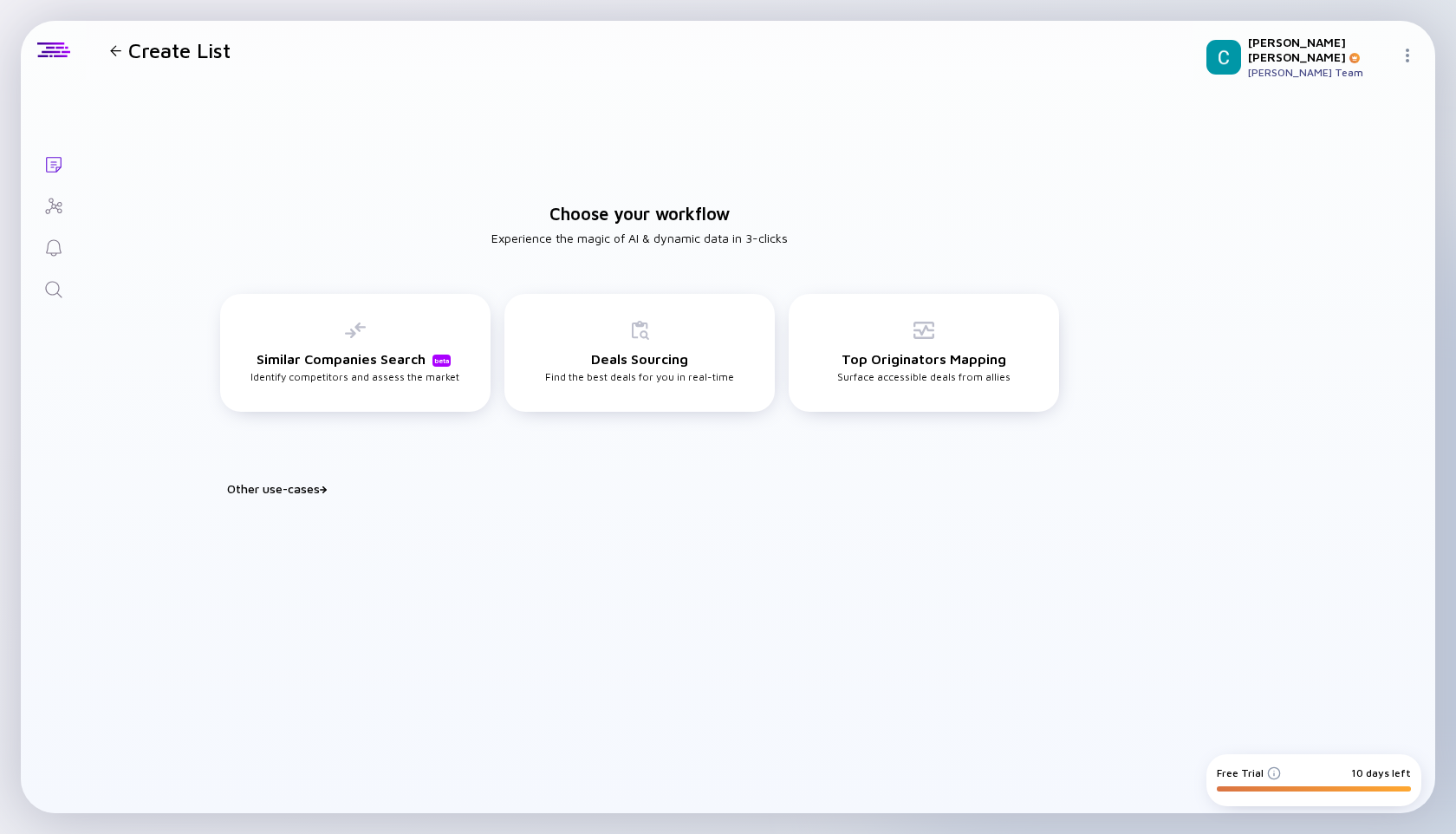
click at [1412, 48] on div at bounding box center [1412, 56] width 21 height 16
click at [1329, 232] on div "Settings" at bounding box center [1349, 247] width 115 height 35
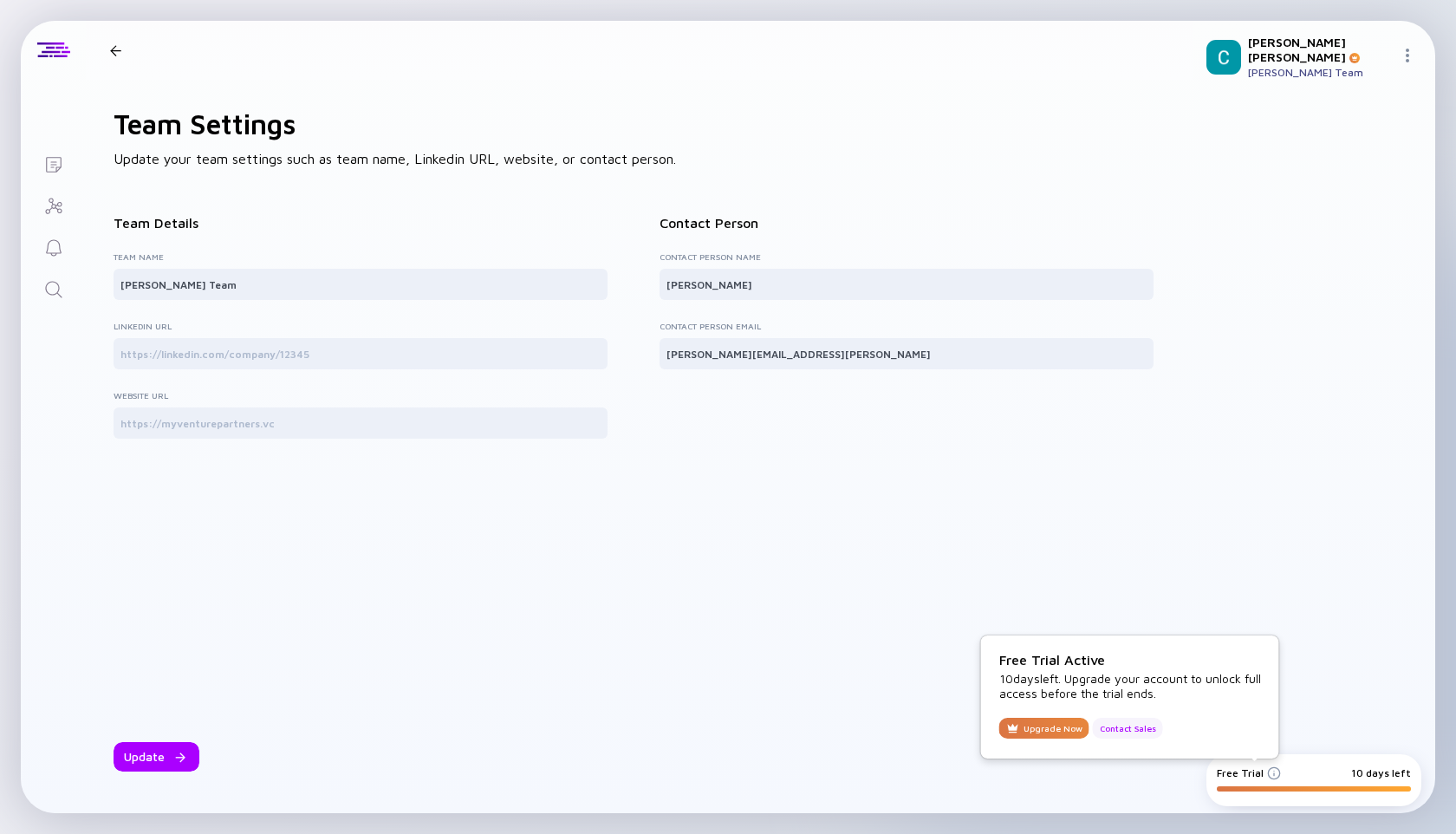
click at [1117, 723] on div "Contact Sales" at bounding box center [1128, 728] width 70 height 21
